Goal: Transaction & Acquisition: Obtain resource

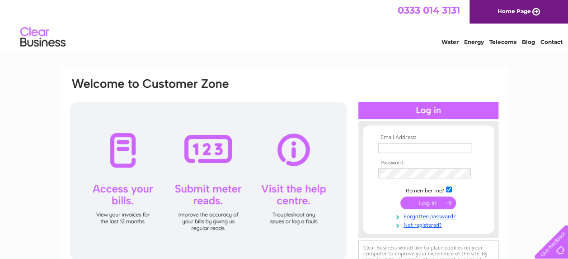
type input "holtz111@hotmail.com"
click at [424, 203] on input "submit" at bounding box center [429, 202] width 56 height 13
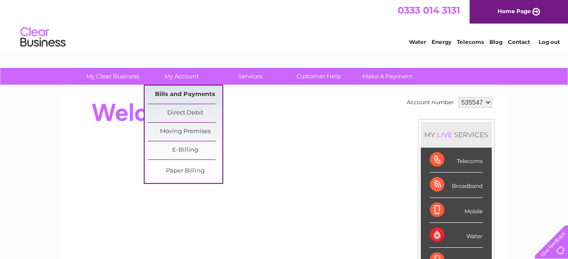
click at [190, 92] on link "Bills and Payments" at bounding box center [185, 94] width 75 height 18
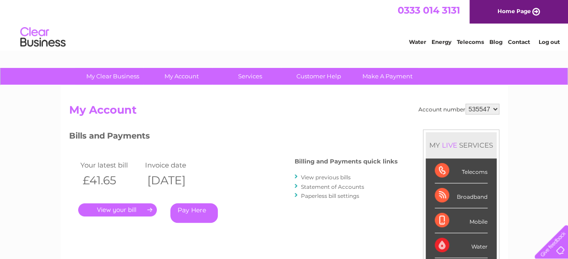
click at [496, 106] on select "535547 915481" at bounding box center [483, 109] width 34 height 11
select select "915481"
click at [466, 104] on select "535547 915481" at bounding box center [483, 109] width 34 height 11
click at [113, 208] on link "." at bounding box center [117, 209] width 79 height 13
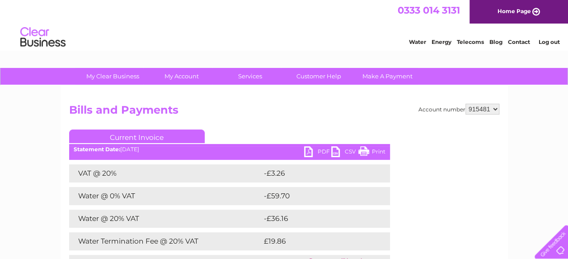
click at [313, 151] on link "PDF" at bounding box center [317, 152] width 27 height 13
